Goal: Contribute content

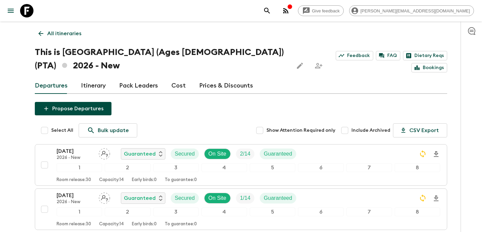
click at [290, 8] on icon "button" at bounding box center [286, 11] width 8 height 8
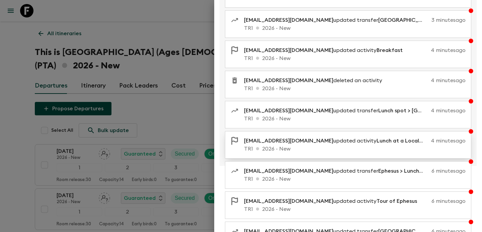
scroll to position [137, 0]
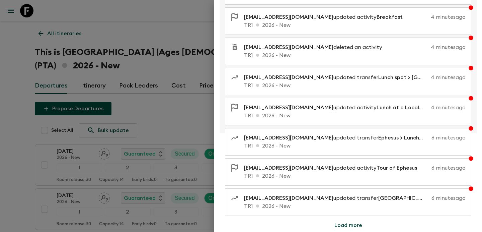
click at [348, 221] on button "Load more" at bounding box center [349, 224] width 44 height 13
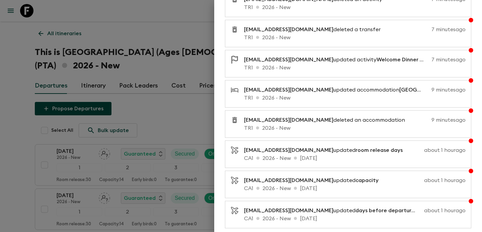
scroll to position [439, 0]
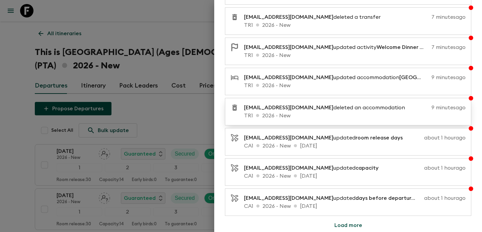
click at [323, 115] on p "TR1 2026 - New" at bounding box center [355, 116] width 222 height 8
click at [307, 81] on p "TR1 2026 - New" at bounding box center [355, 85] width 222 height 8
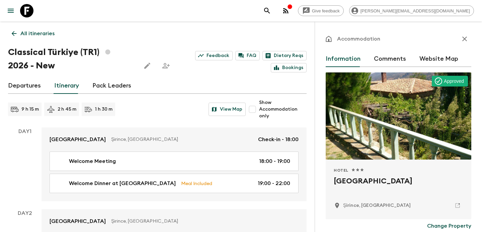
click at [42, 28] on link "All itineraries" at bounding box center [33, 33] width 50 height 13
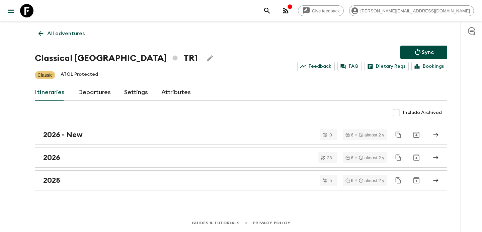
click at [42, 28] on link "All adventures" at bounding box center [62, 33] width 54 height 13
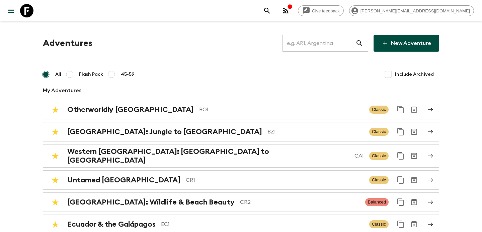
click at [289, 12] on icon "button" at bounding box center [285, 10] width 5 height 5
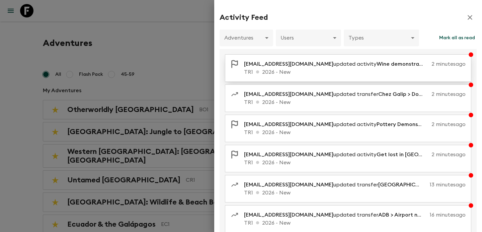
click at [321, 69] on p "TR1 2026 - New" at bounding box center [355, 72] width 222 height 8
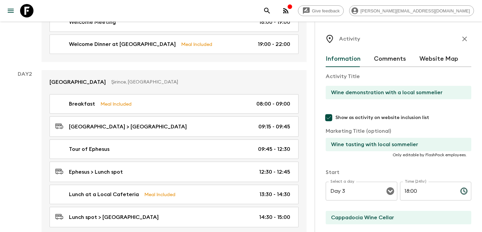
scroll to position [137, 0]
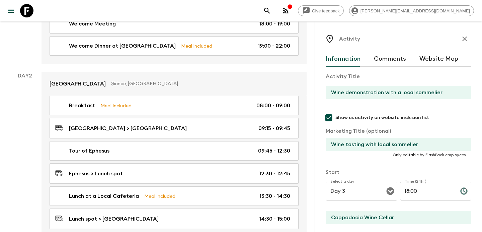
click at [289, 13] on icon "button" at bounding box center [285, 10] width 5 height 5
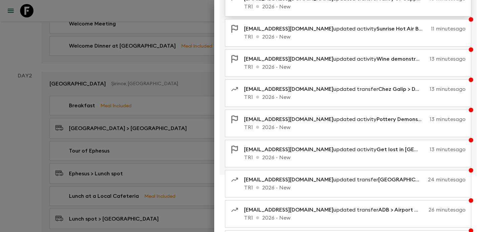
scroll to position [0, 0]
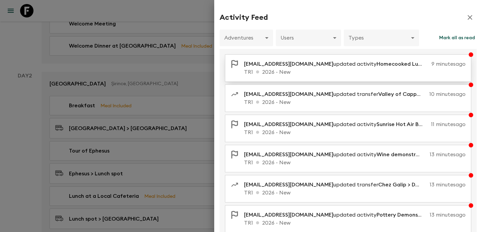
click at [327, 73] on p "TR1 2026 - New" at bounding box center [355, 72] width 222 height 8
type input "Homecooked Lunch at Women's Cooperative"
type input "Lunch in traditional cave house"
type input "[GEOGRAPHIC_DATA]"
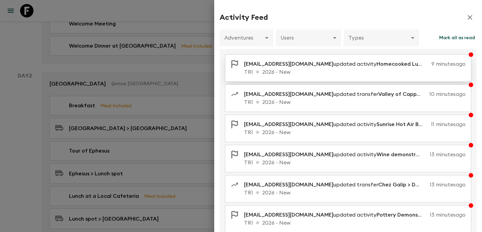
type textarea "Enjoy a home-cooked feast at Women’s Cooperative, where local women showcase th…"
checkbox input "true"
type textarea "Home made vegeterian set menu will be served."
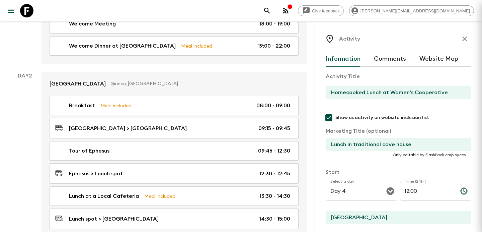
type input "Day 4"
type input "12:00"
type input "Day 4"
type input "13:15"
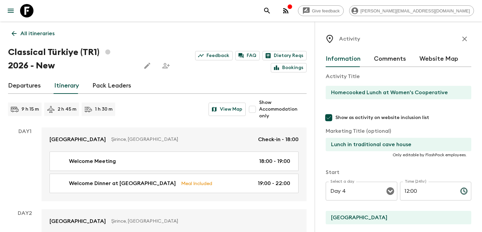
click at [469, 37] on button "button" at bounding box center [464, 38] width 13 height 13
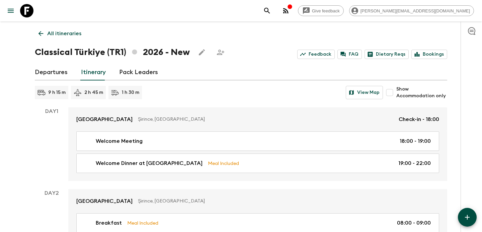
click at [73, 34] on p "All itineraries" at bounding box center [64, 33] width 34 height 8
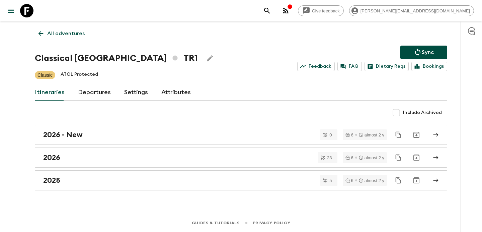
click at [289, 13] on icon "button" at bounding box center [285, 10] width 5 height 5
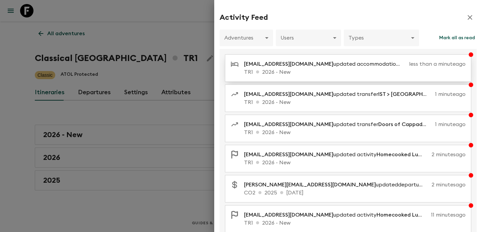
click at [282, 72] on p "TR1 2026 - New" at bounding box center [355, 72] width 222 height 8
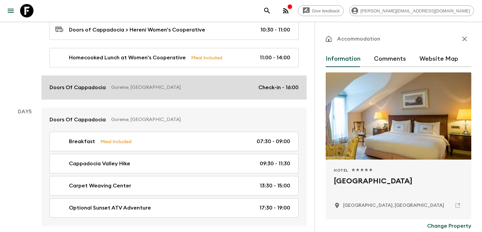
scroll to position [687, 0]
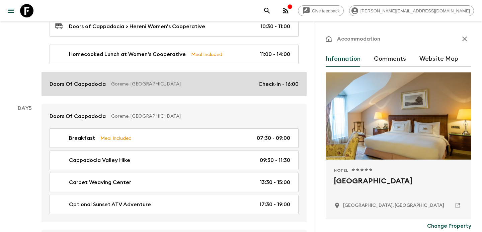
click at [51, 80] on p "Doors Of Cappadocia" at bounding box center [78, 84] width 56 height 8
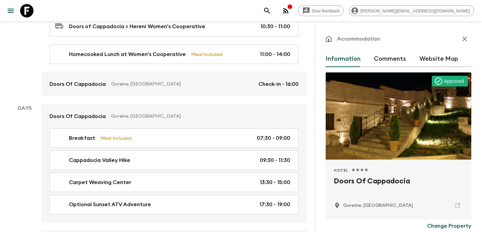
click at [465, 42] on icon "button" at bounding box center [465, 39] width 8 height 8
